Goal: Find contact information: Find contact information

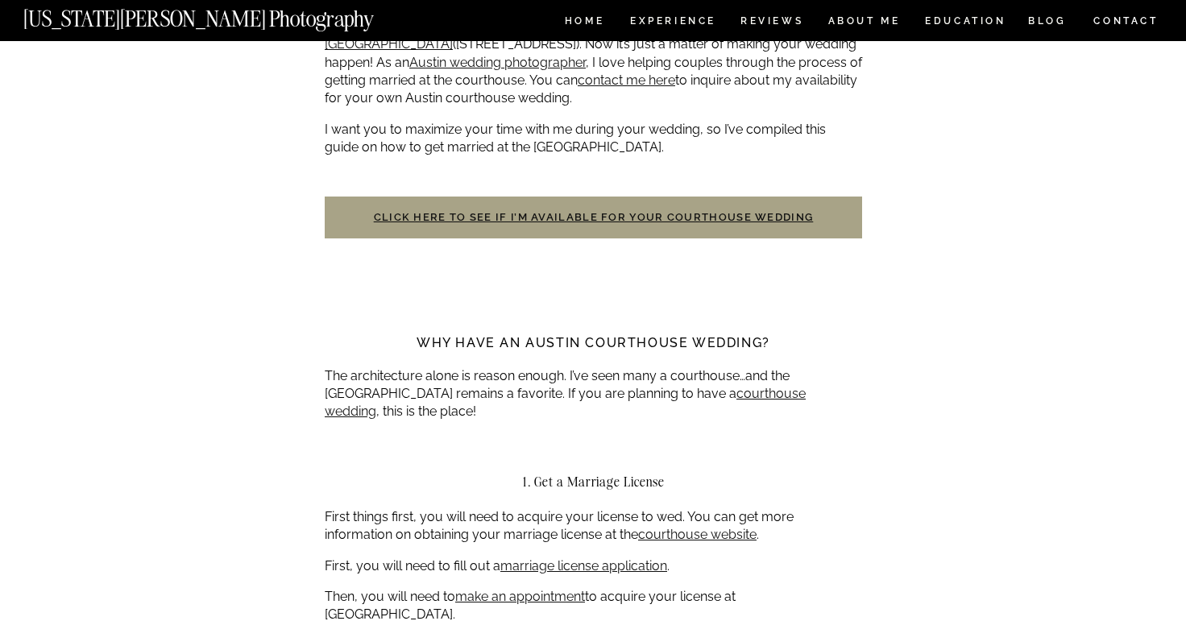
scroll to position [590, 0]
click at [532, 212] on link "Click here to see if I’m available for your courthouse wedding" at bounding box center [594, 217] width 440 height 12
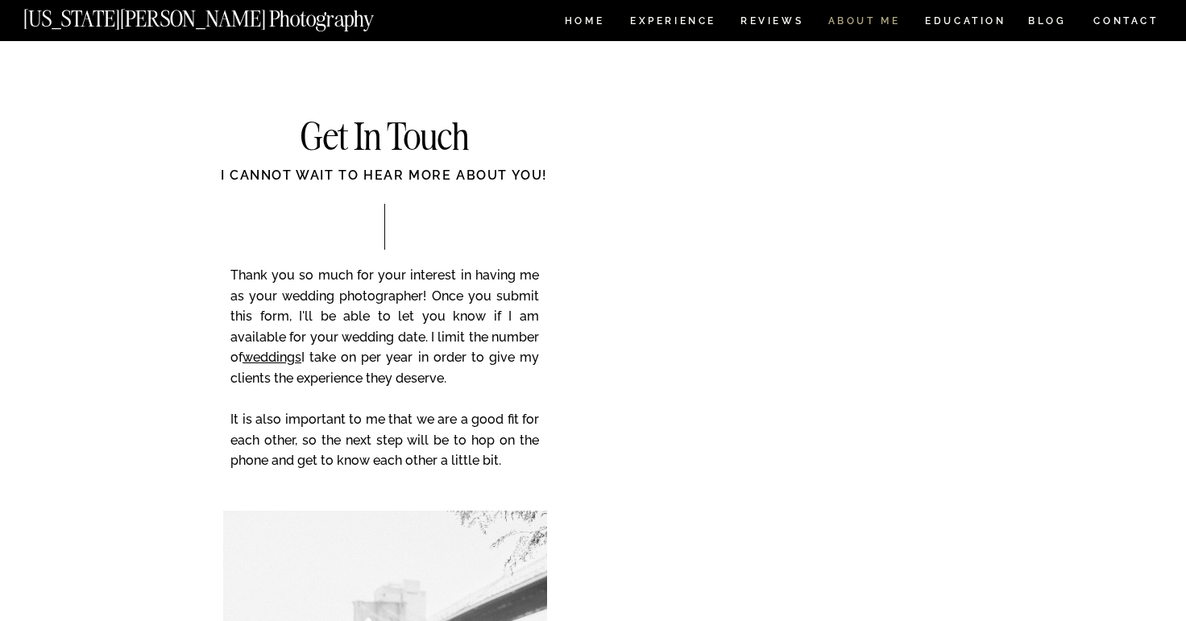
click at [844, 22] on nav "ABOUT ME" at bounding box center [863, 23] width 73 height 14
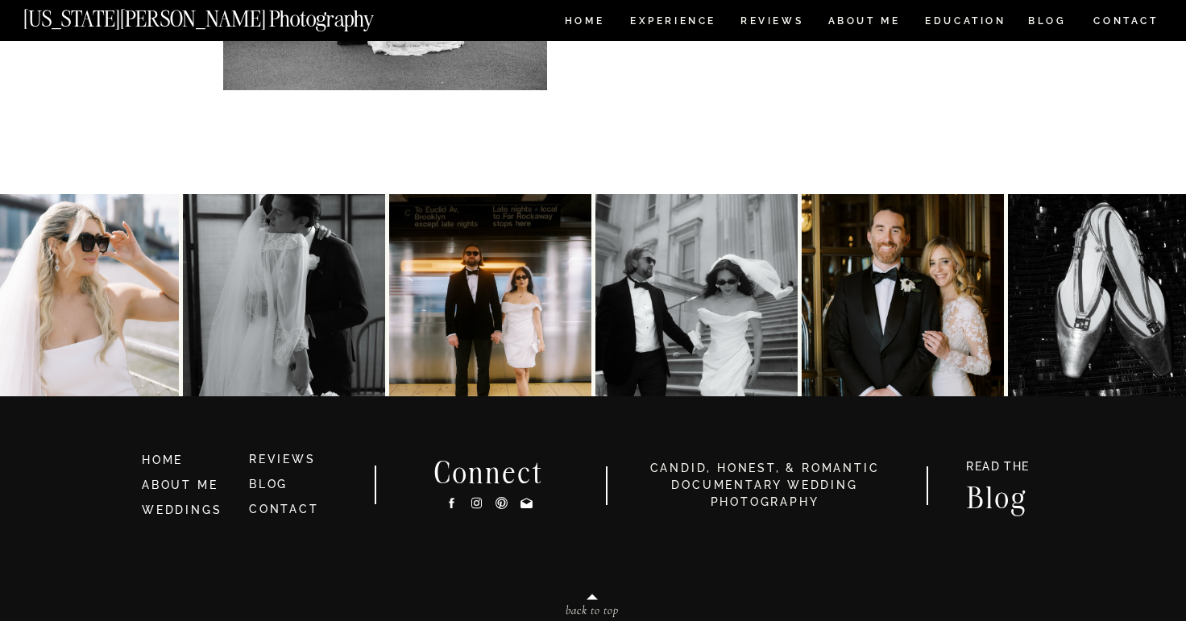
scroll to position [3541, 0]
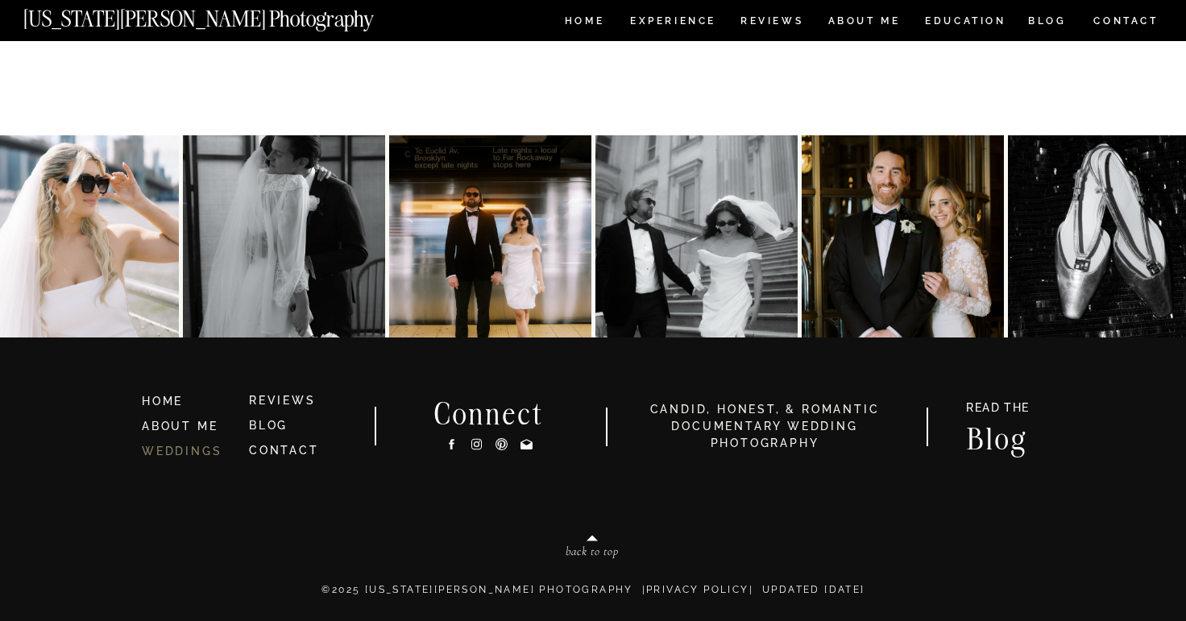
click at [172, 453] on link "WEDDINGS" at bounding box center [182, 451] width 80 height 13
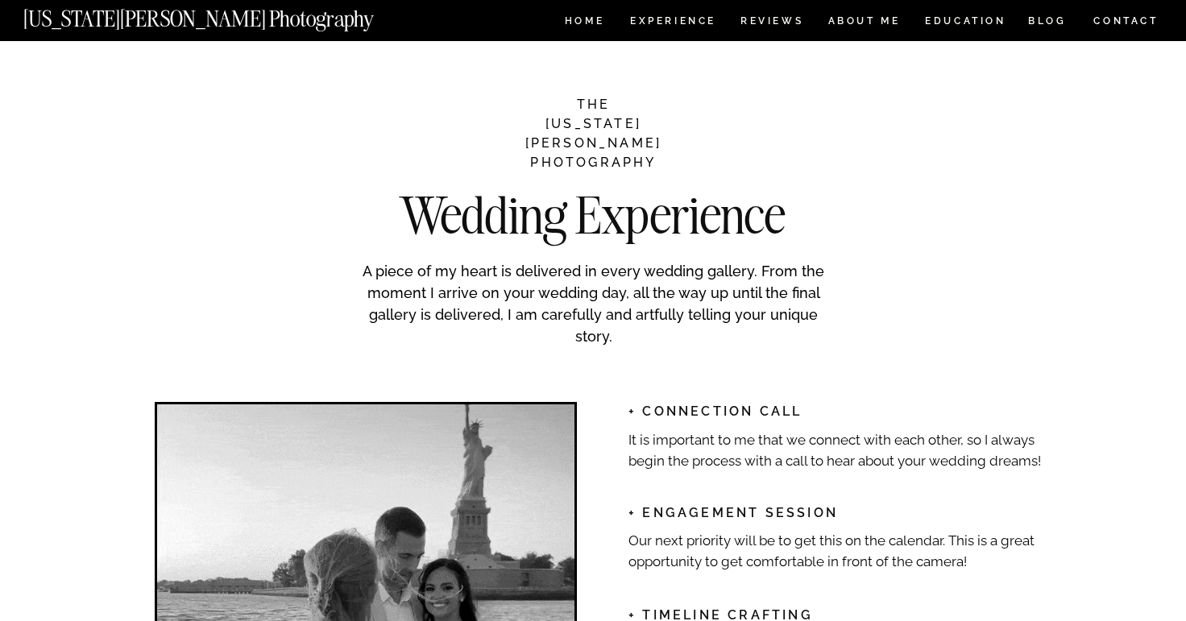
scroll to position [2178, 0]
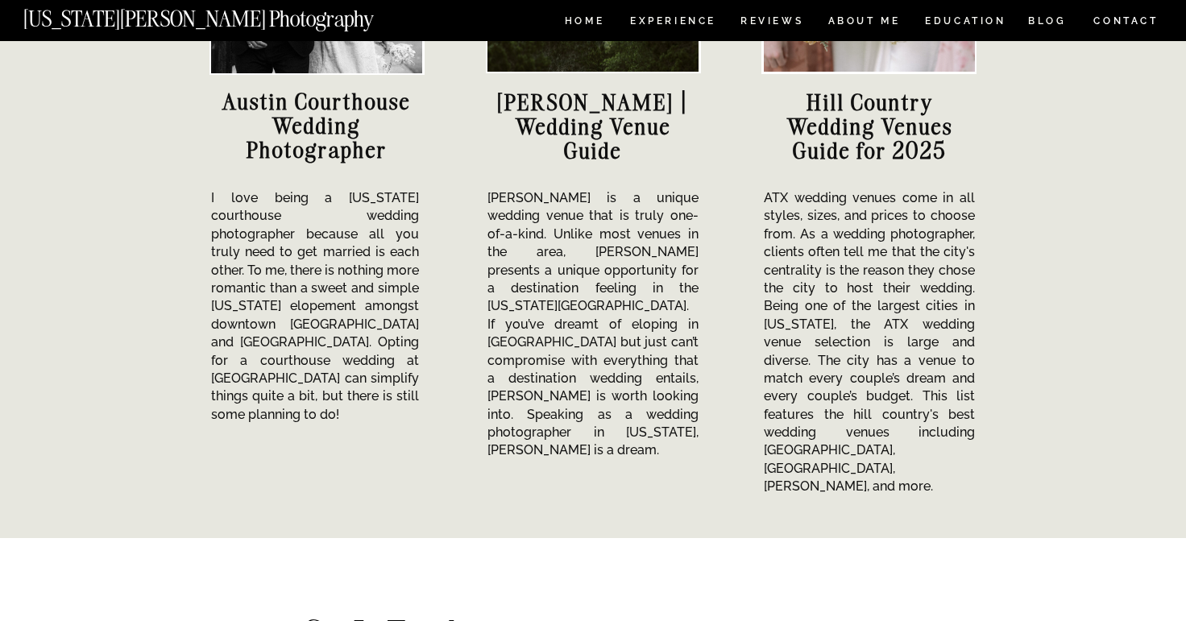
scroll to position [5995, 0]
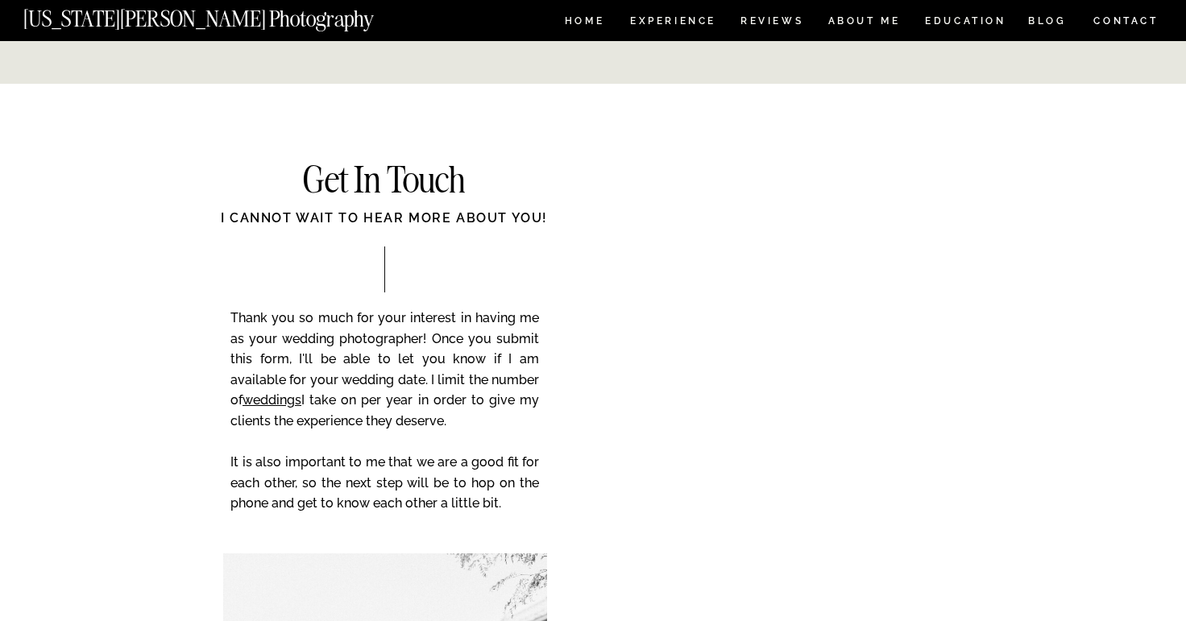
scroll to position [6451, 0]
